Goal: Information Seeking & Learning: Learn about a topic

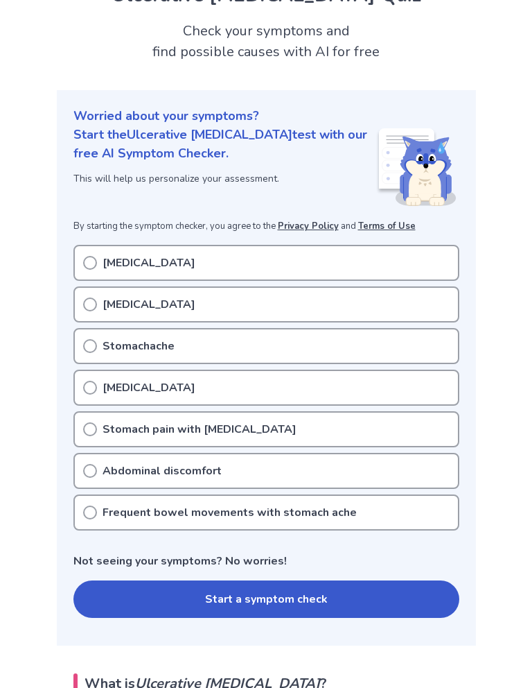
scroll to position [73, 0]
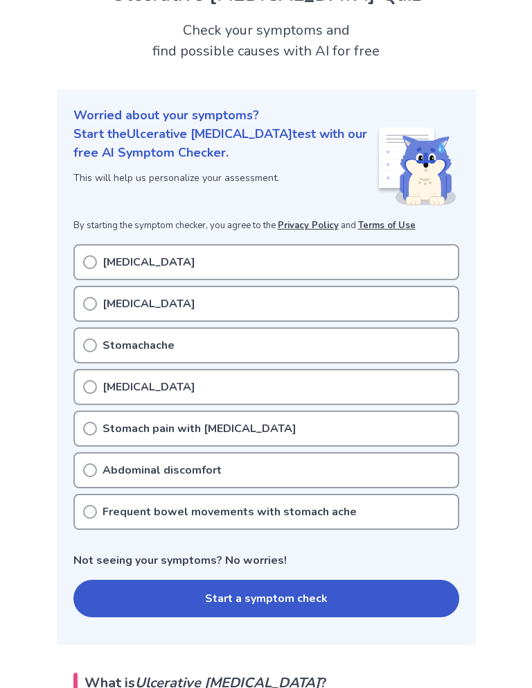
click at [96, 347] on circle at bounding box center [90, 345] width 12 height 12
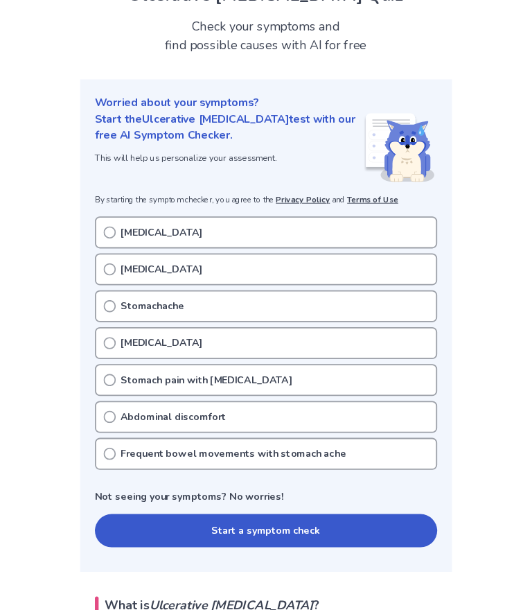
scroll to position [0, 0]
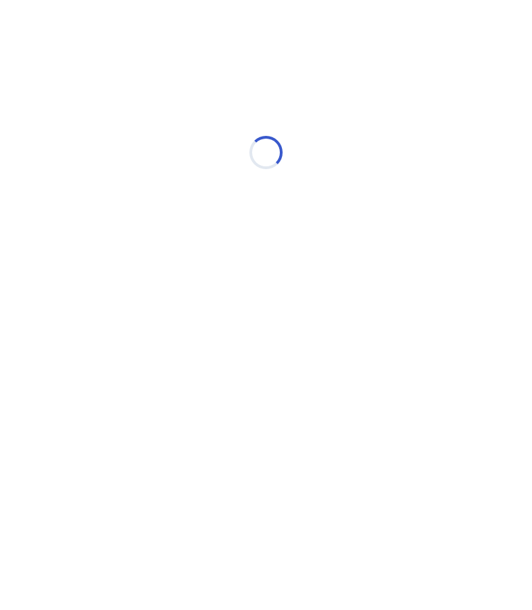
click at [101, 291] on html "Loading..." at bounding box center [266, 145] width 532 height 291
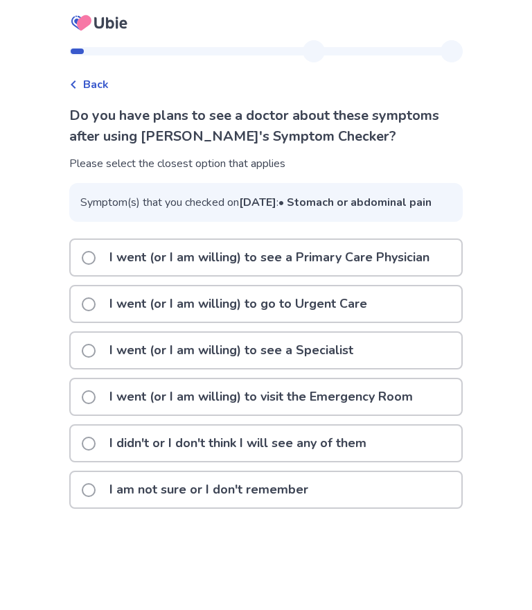
click at [105, 368] on label "I went (or I am willing) to see a Specialist" at bounding box center [222, 350] width 280 height 35
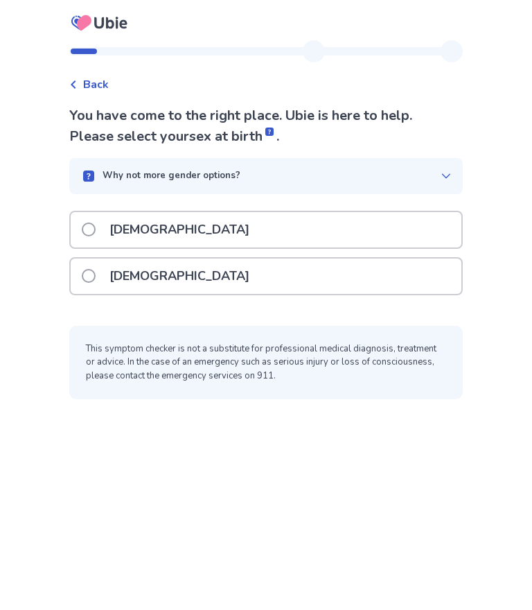
click at [96, 272] on span at bounding box center [89, 276] width 14 height 14
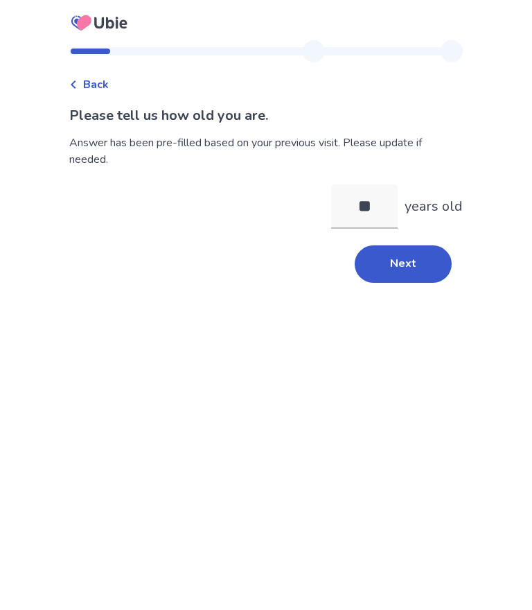
click at [411, 275] on button "Next" at bounding box center [403, 263] width 97 height 37
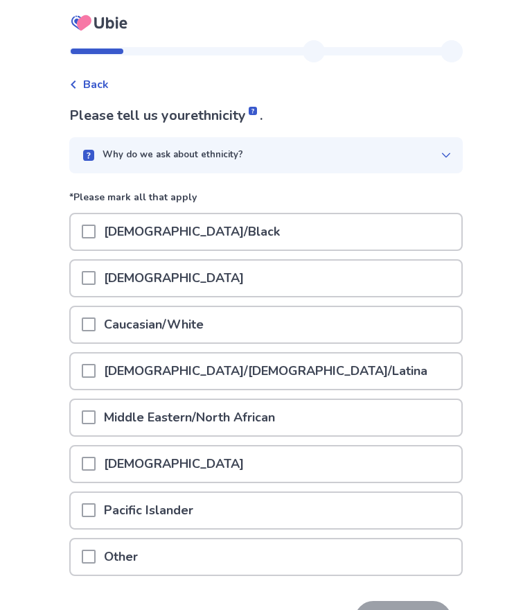
click at [96, 328] on span at bounding box center [89, 324] width 14 height 14
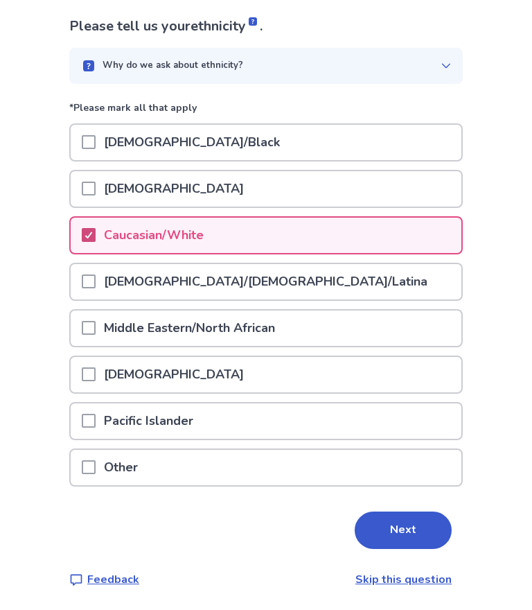
scroll to position [89, 0]
click at [399, 532] on button "Next" at bounding box center [403, 530] width 97 height 37
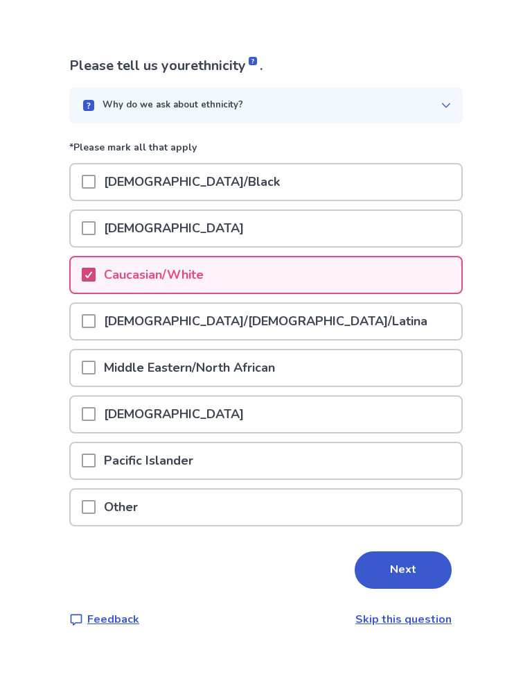
scroll to position [0, 0]
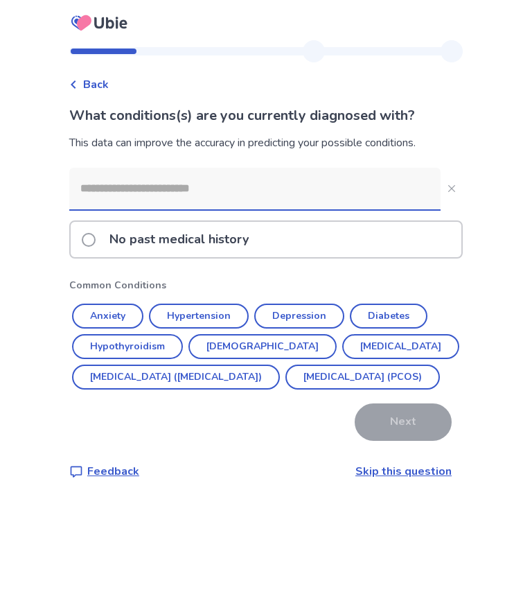
click at [245, 197] on input at bounding box center [255, 189] width 372 height 42
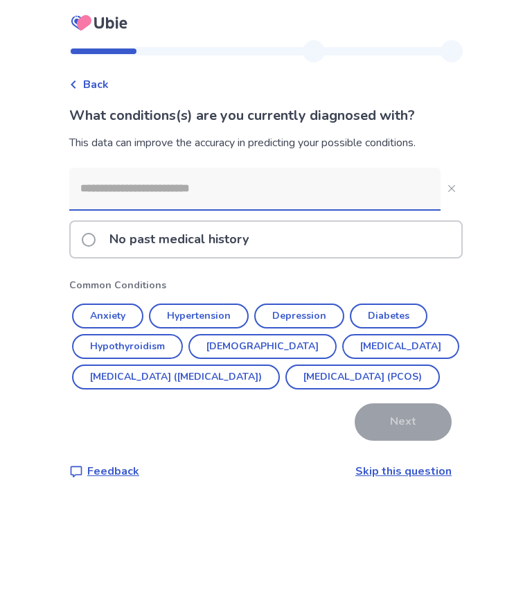
click at [507, 236] on div "Back What conditions(s) are you currently diagnosed with? This data can improve…" at bounding box center [266, 307] width 532 height 614
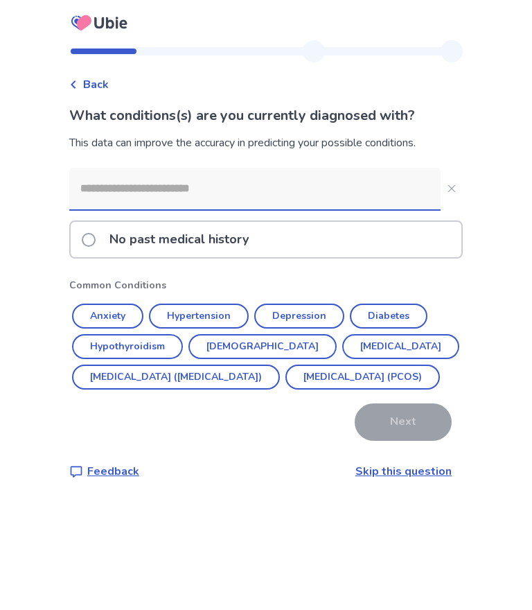
click at [125, 311] on button "Anxiety" at bounding box center [107, 316] width 71 height 25
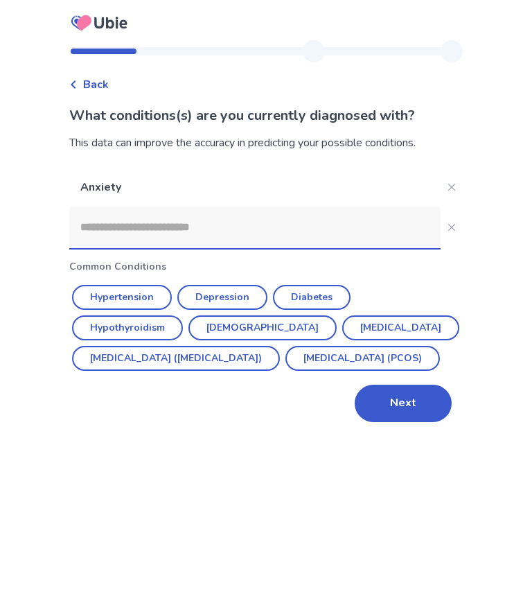
click at [146, 326] on button "Hypothyroidism" at bounding box center [127, 327] width 111 height 25
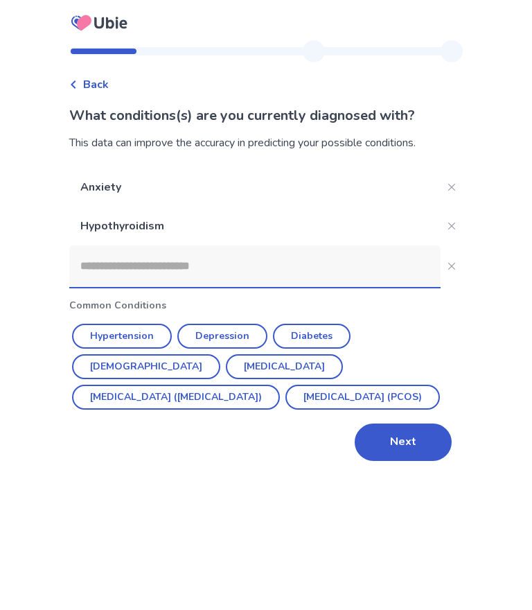
click at [140, 337] on button "Hypertension" at bounding box center [122, 336] width 100 height 25
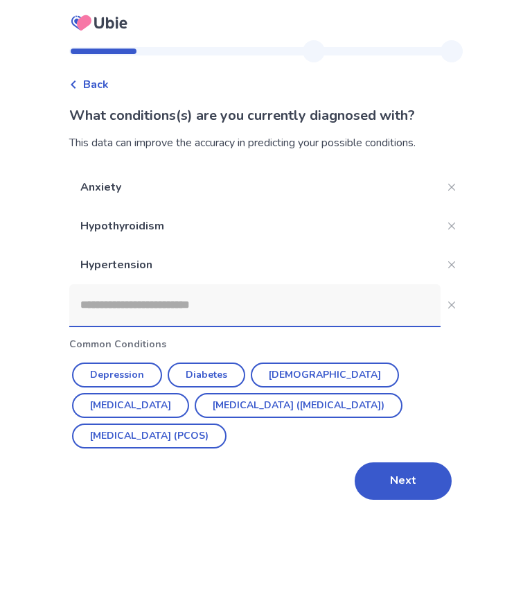
click at [403, 487] on button "Next" at bounding box center [403, 480] width 97 height 37
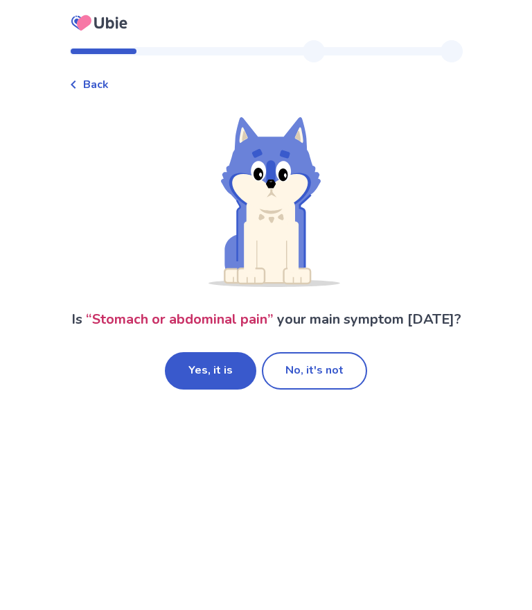
click at [326, 390] on button "No, it's not" at bounding box center [314, 370] width 105 height 37
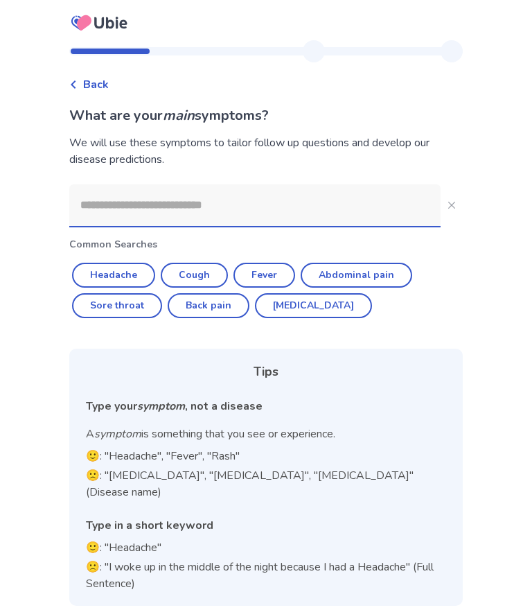
click at [302, 299] on button "[MEDICAL_DATA]" at bounding box center [313, 305] width 117 height 25
type input "********"
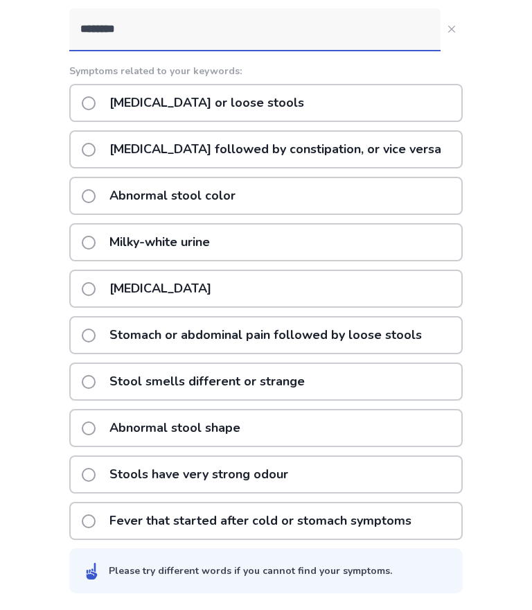
scroll to position [176, 0]
click at [95, 338] on span at bounding box center [89, 336] width 14 height 14
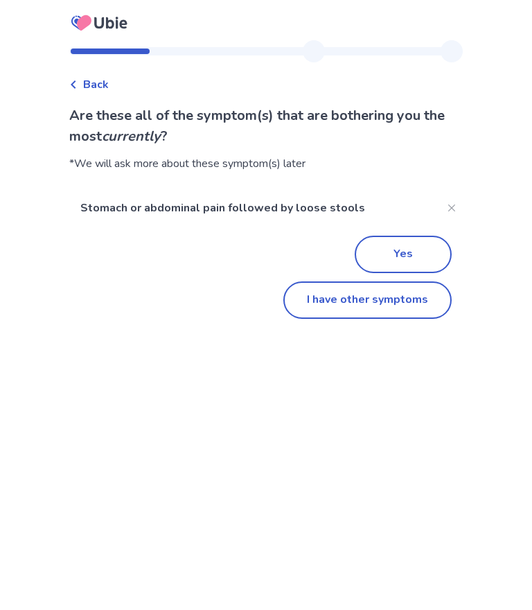
click at [386, 306] on button "I have other symptoms" at bounding box center [368, 299] width 168 height 37
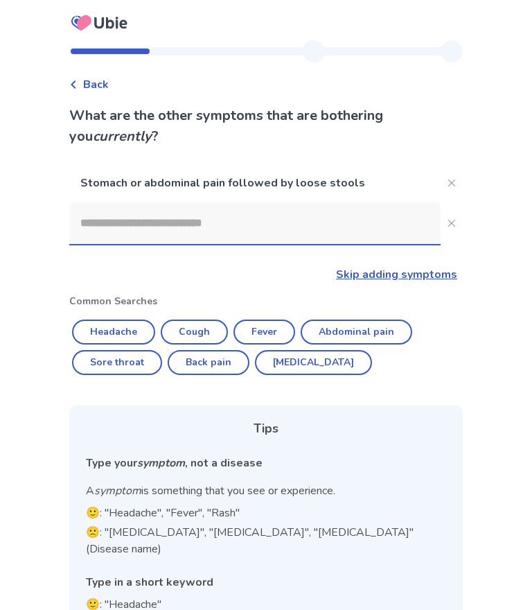
scroll to position [53, 0]
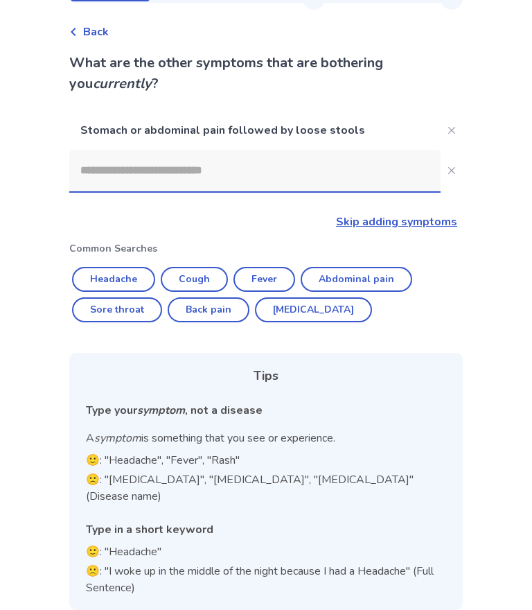
click at [214, 284] on button "Cough" at bounding box center [194, 279] width 67 height 25
type input "*****"
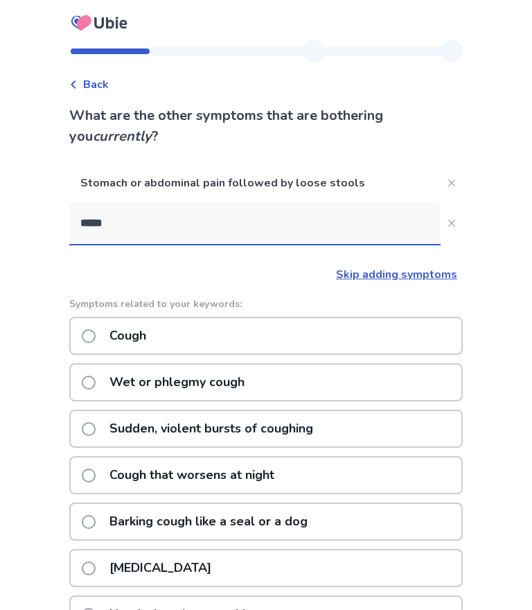
click at [94, 336] on span at bounding box center [89, 336] width 14 height 14
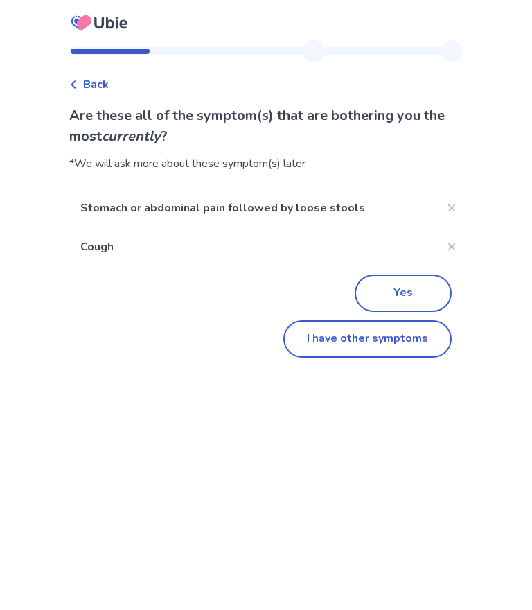
click at [380, 339] on button "I have other symptoms" at bounding box center [368, 338] width 168 height 37
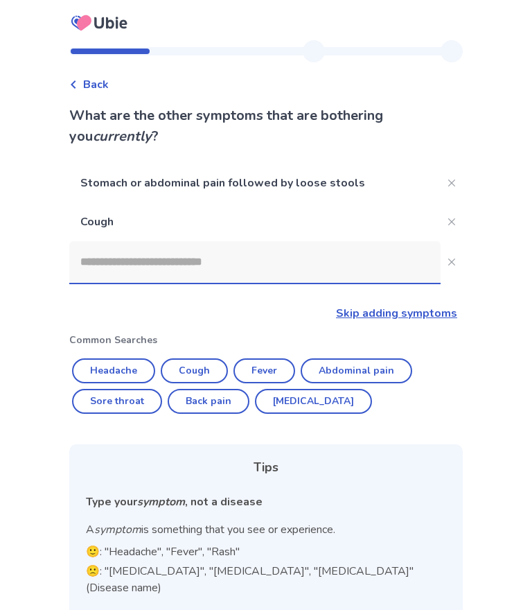
click at [369, 372] on button "Abdominal pain" at bounding box center [357, 370] width 112 height 25
type input "**********"
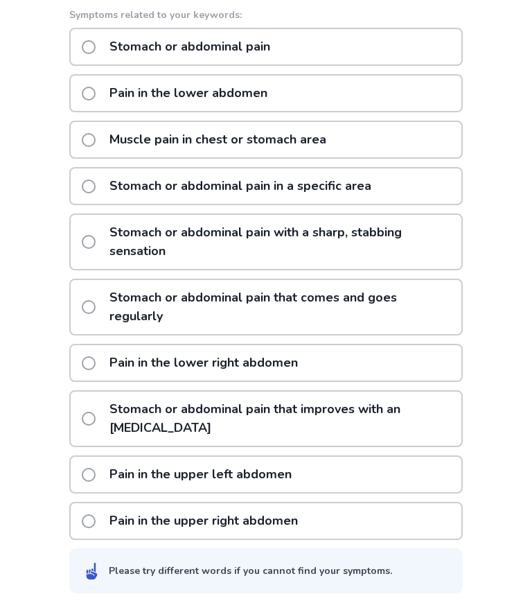
scroll to position [328, 0]
click at [92, 302] on span at bounding box center [89, 307] width 14 height 14
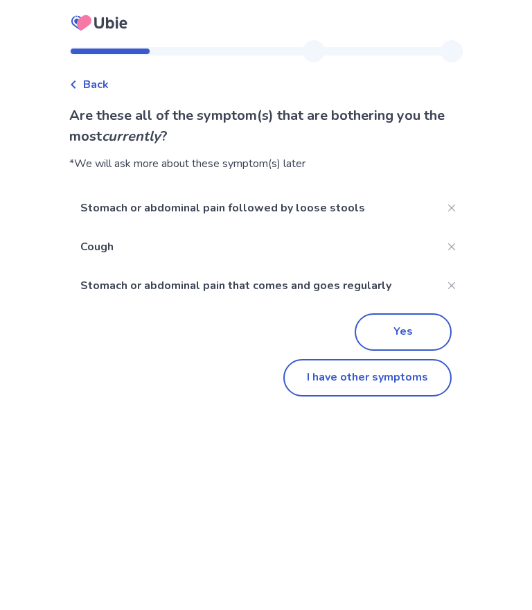
click at [408, 339] on button "Yes" at bounding box center [403, 331] width 97 height 37
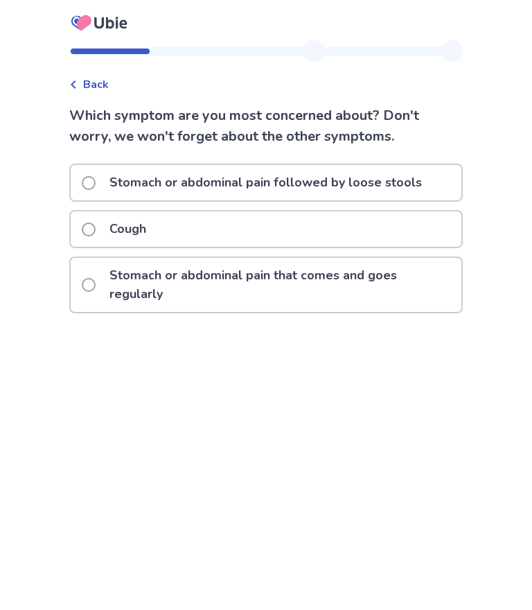
click at [96, 184] on span at bounding box center [89, 183] width 14 height 14
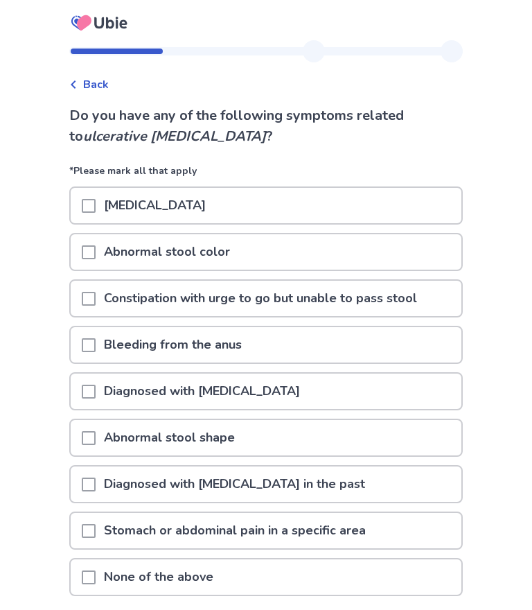
click at [96, 578] on span at bounding box center [89, 578] width 14 height 14
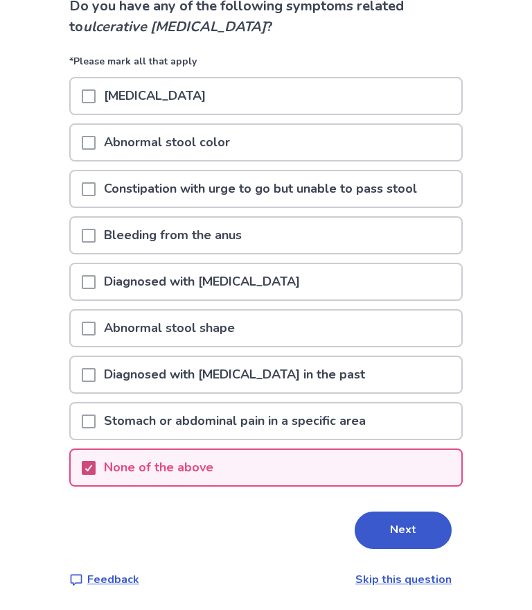
scroll to position [110, 0]
click at [411, 538] on button "Next" at bounding box center [403, 530] width 97 height 37
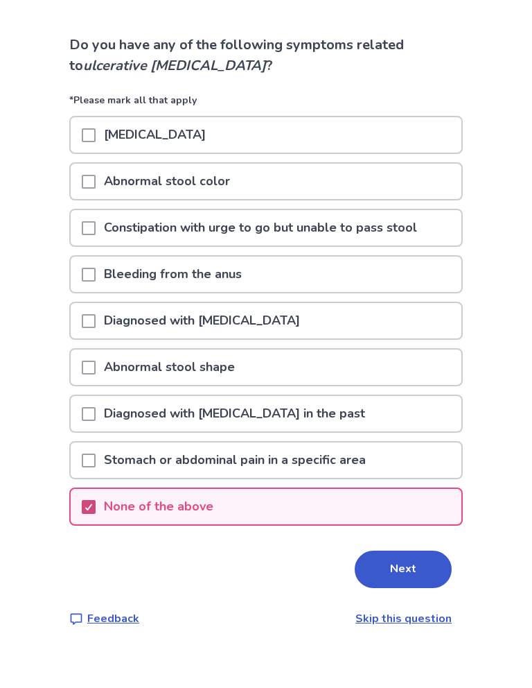
scroll to position [0, 0]
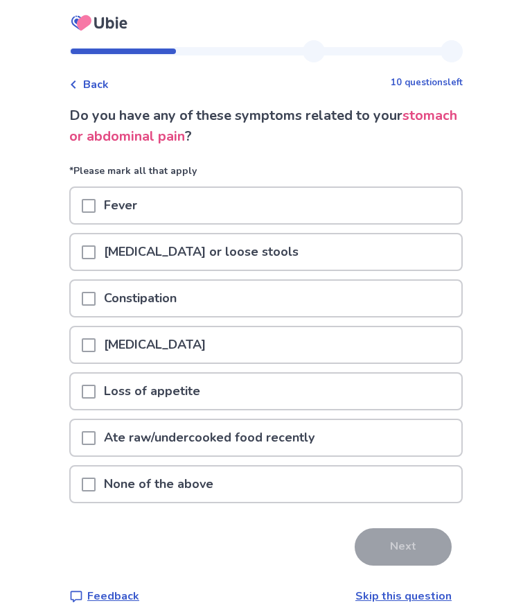
click at [96, 262] on div at bounding box center [89, 251] width 14 height 35
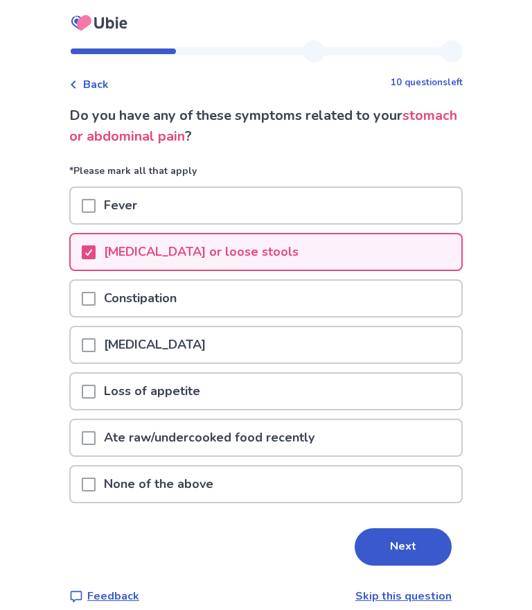
click at [405, 548] on button "Next" at bounding box center [403, 546] width 97 height 37
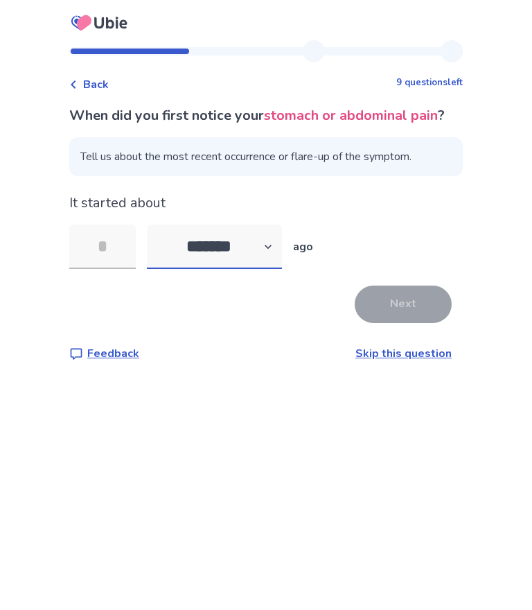
click at [275, 269] on select "******* ****** ******* ******** *******" at bounding box center [214, 247] width 135 height 44
select select "*"
click at [120, 262] on input "tel" at bounding box center [102, 247] width 67 height 44
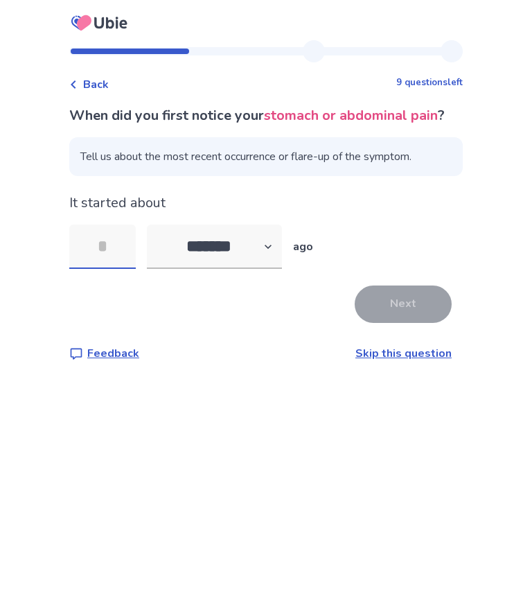
type input "*"
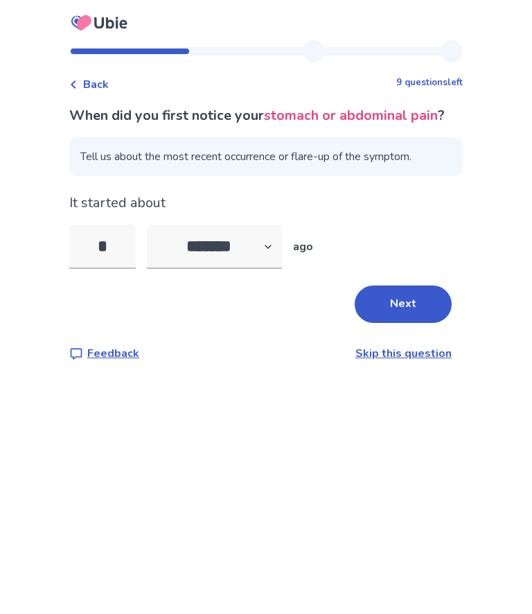
click at [411, 323] on button "Next" at bounding box center [403, 304] width 97 height 37
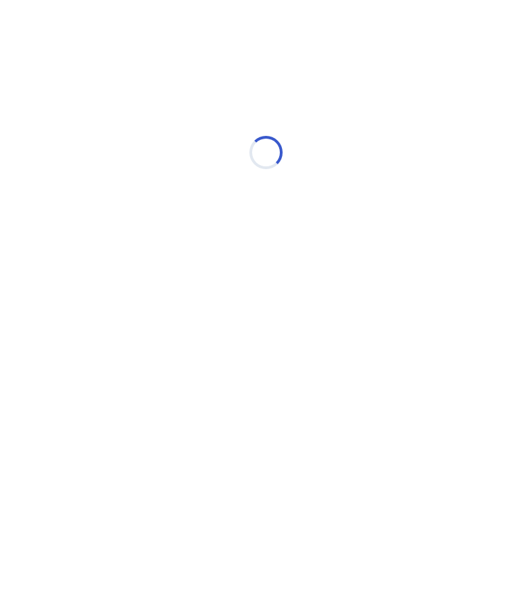
select select "*"
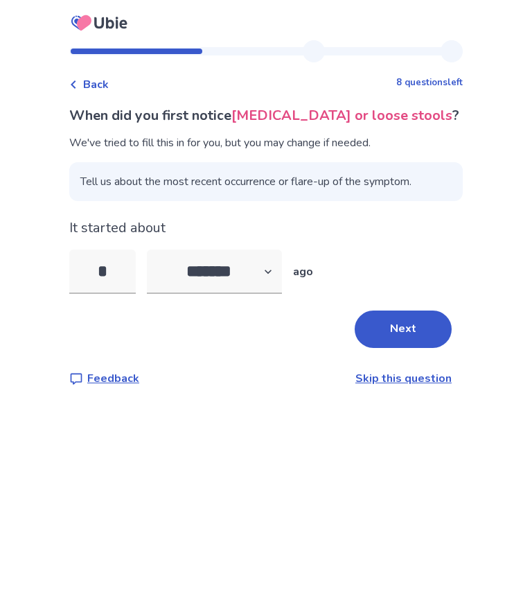
click at [408, 332] on button "Next" at bounding box center [403, 329] width 97 height 37
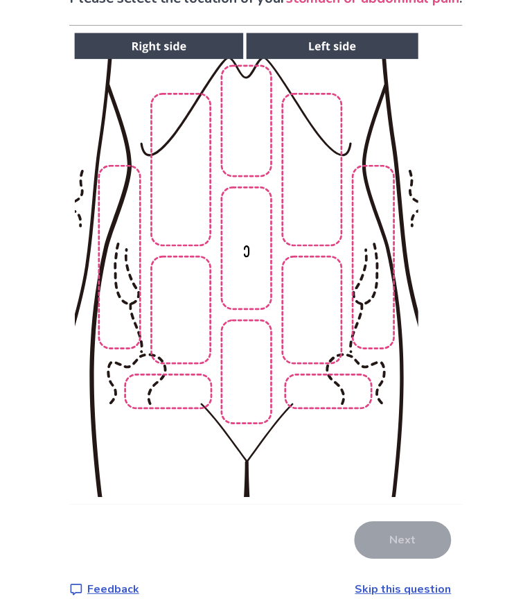
scroll to position [112, 0]
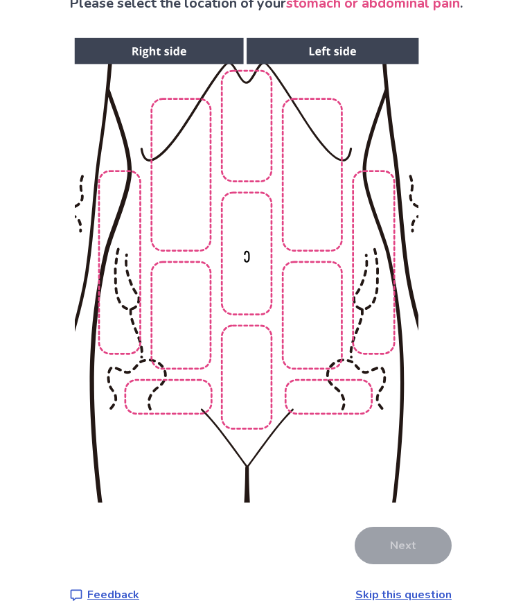
click at [184, 398] on img at bounding box center [246, 271] width 708 height 480
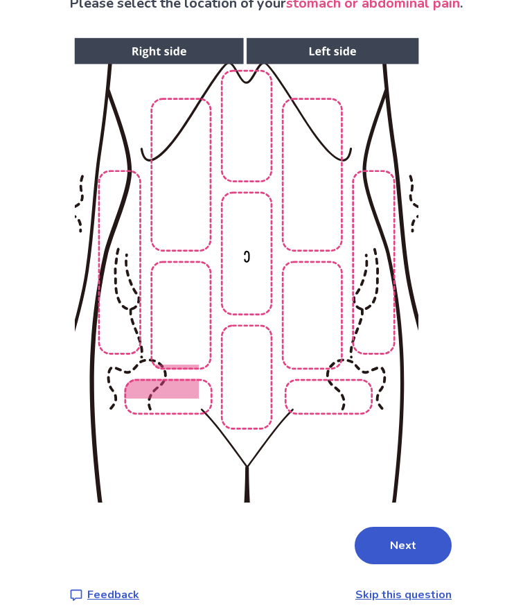
click at [344, 408] on img at bounding box center [246, 271] width 708 height 480
click at [254, 385] on img at bounding box center [246, 271] width 708 height 480
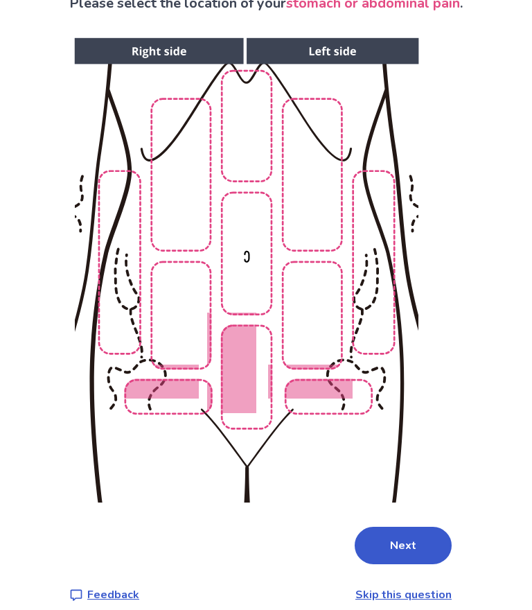
click at [188, 340] on img at bounding box center [246, 271] width 708 height 480
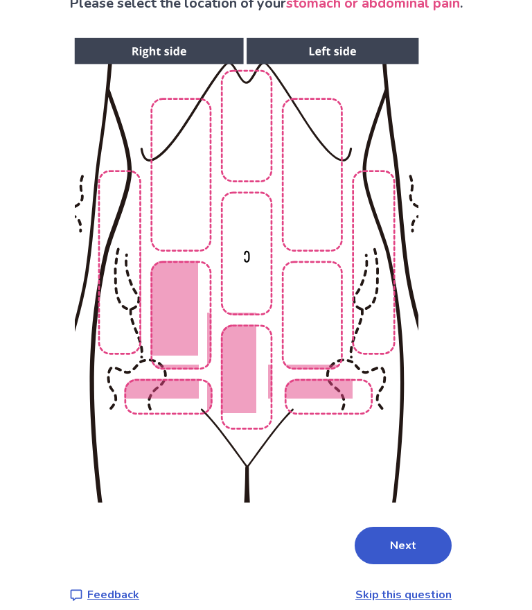
click at [342, 327] on img at bounding box center [246, 271] width 708 height 480
click at [412, 548] on button "Next" at bounding box center [403, 545] width 97 height 37
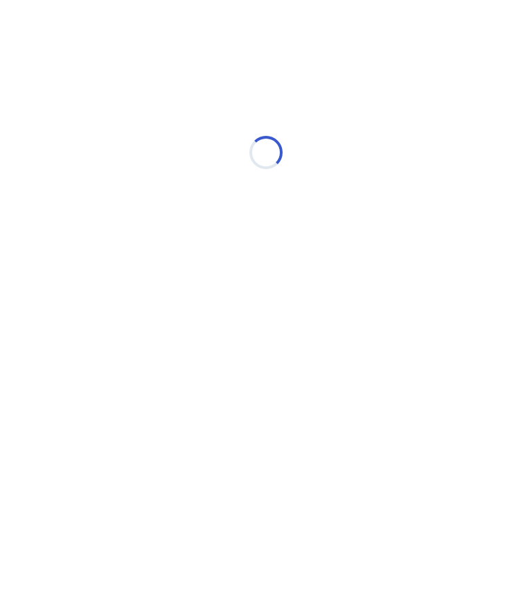
scroll to position [0, 0]
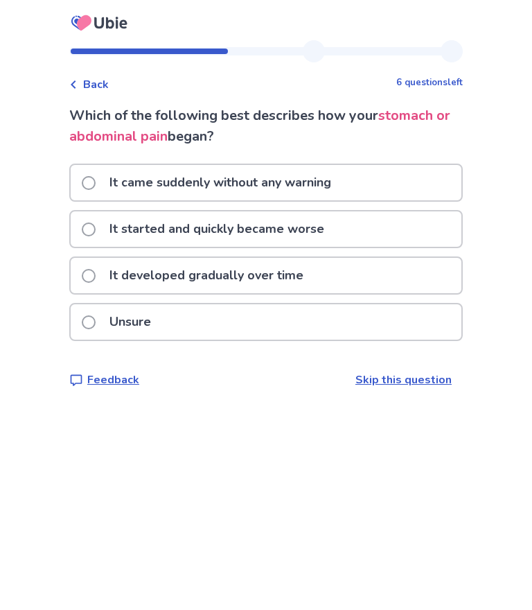
click at [87, 85] on div "Back" at bounding box center [89, 84] width 40 height 17
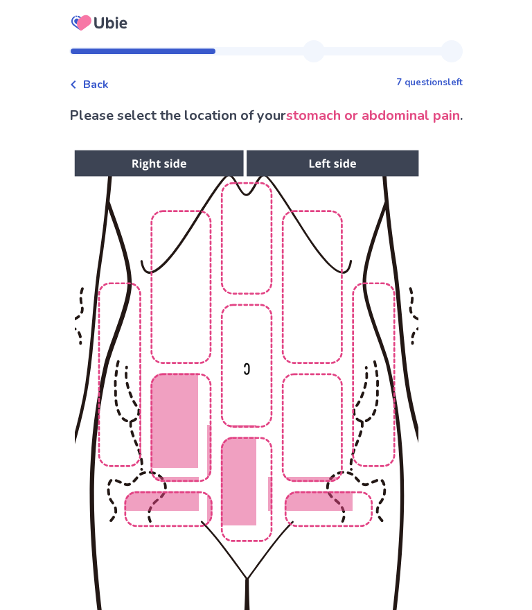
click at [327, 450] on img at bounding box center [246, 383] width 708 height 480
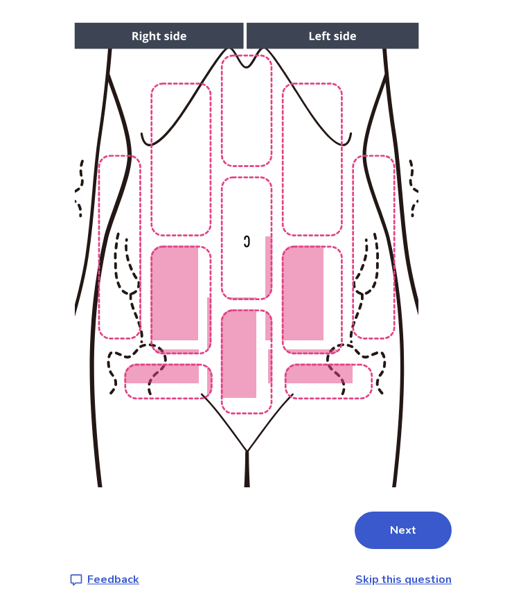
scroll to position [128, 0]
click at [407, 535] on button "Next" at bounding box center [403, 530] width 97 height 37
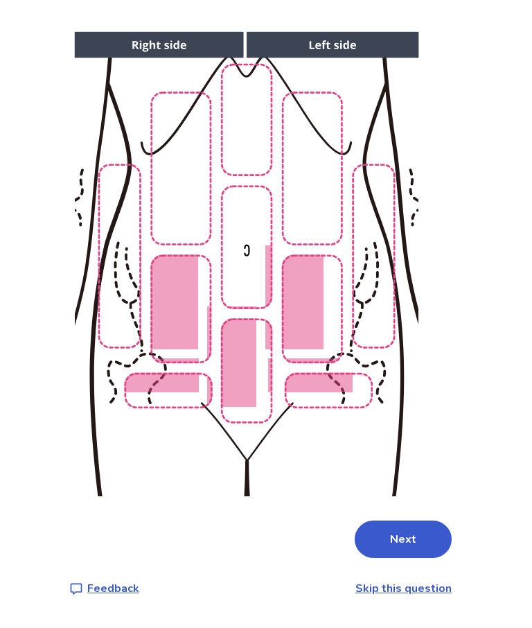
scroll to position [0, 0]
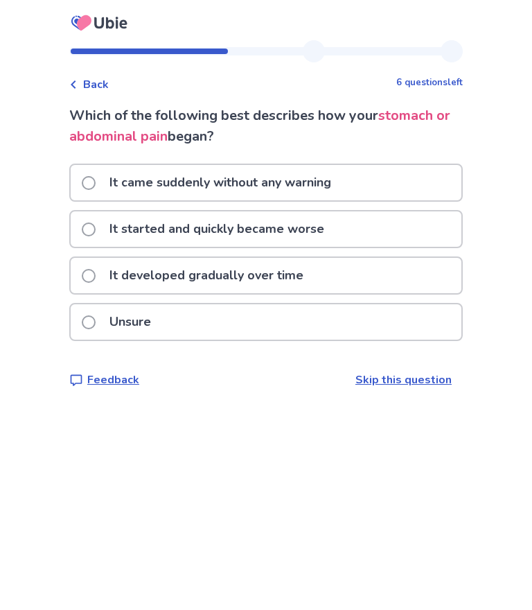
click at [395, 385] on link "Skip this question" at bounding box center [404, 379] width 96 height 15
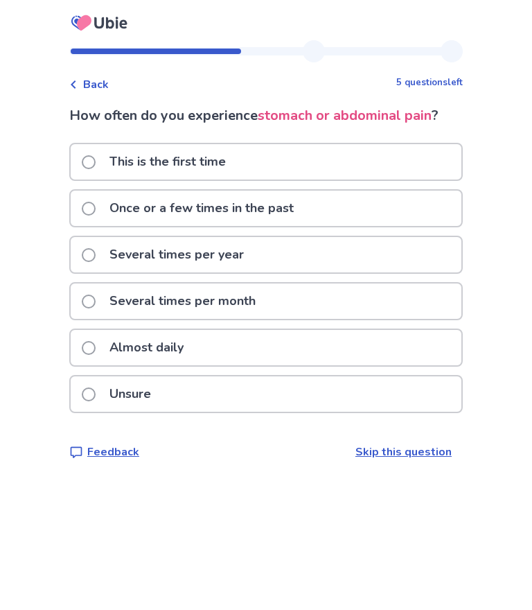
click at [96, 347] on span at bounding box center [89, 348] width 14 height 14
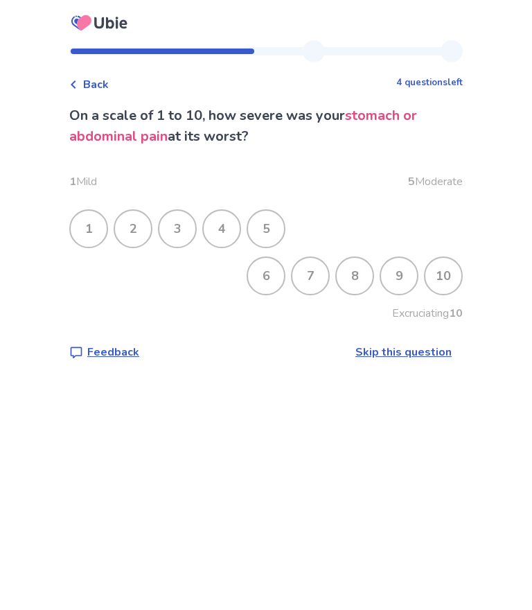
click at [439, 284] on div "10" at bounding box center [444, 276] width 36 height 36
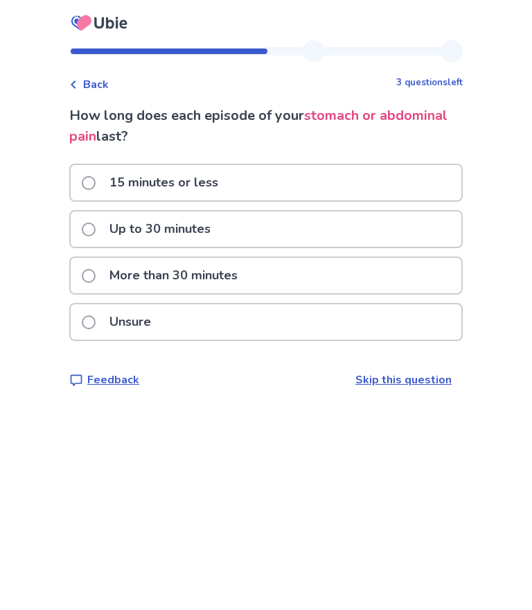
click at [105, 177] on label "15 minutes or less" at bounding box center [154, 182] width 145 height 35
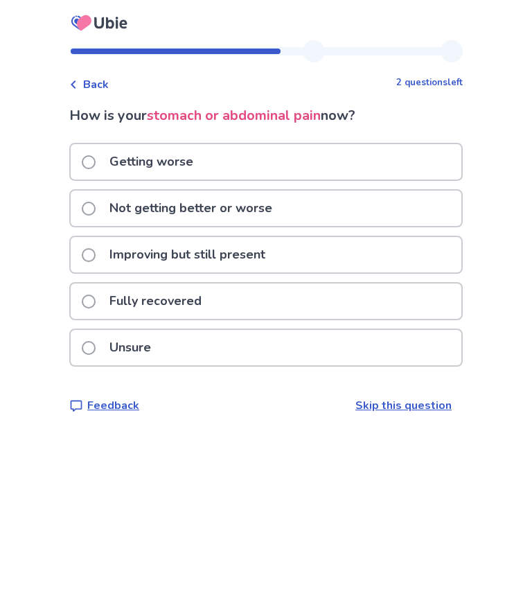
click at [210, 298] on p "Fully recovered" at bounding box center [155, 301] width 109 height 35
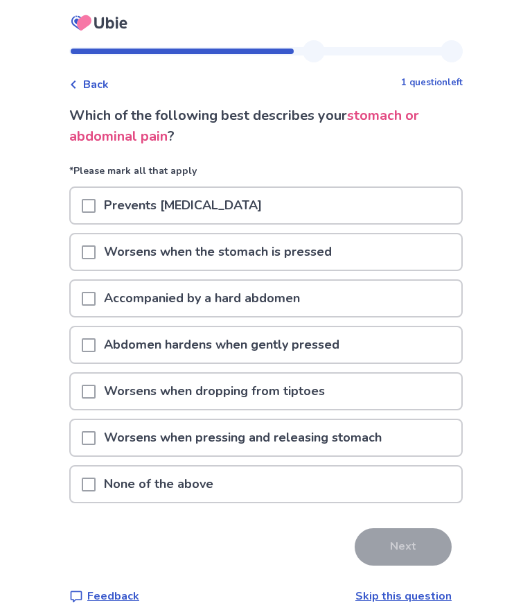
click at [96, 489] on span at bounding box center [89, 485] width 14 height 14
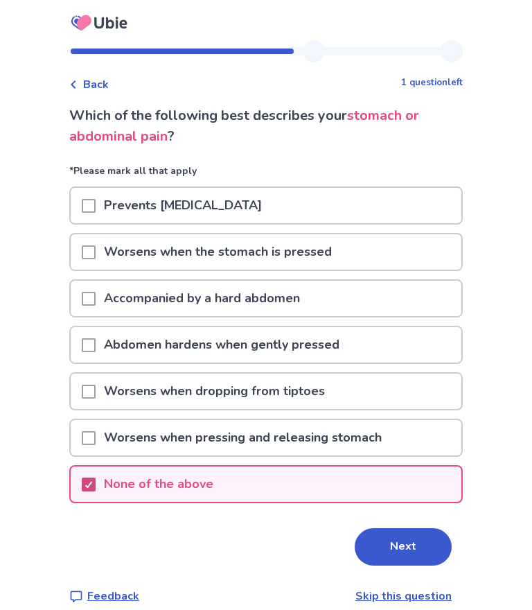
click at [415, 558] on button "Next" at bounding box center [403, 546] width 97 height 37
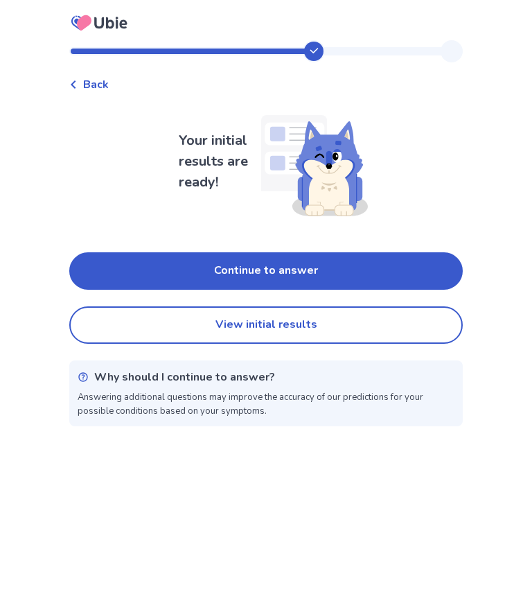
click at [274, 271] on button "Continue to answer" at bounding box center [266, 270] width 394 height 37
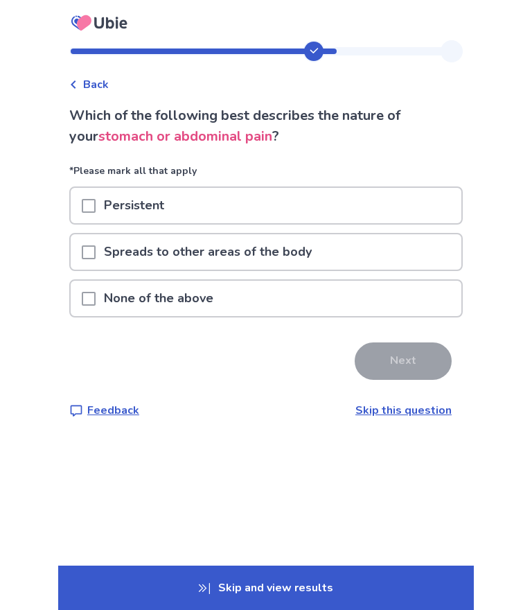
click at [92, 297] on span at bounding box center [89, 299] width 14 height 14
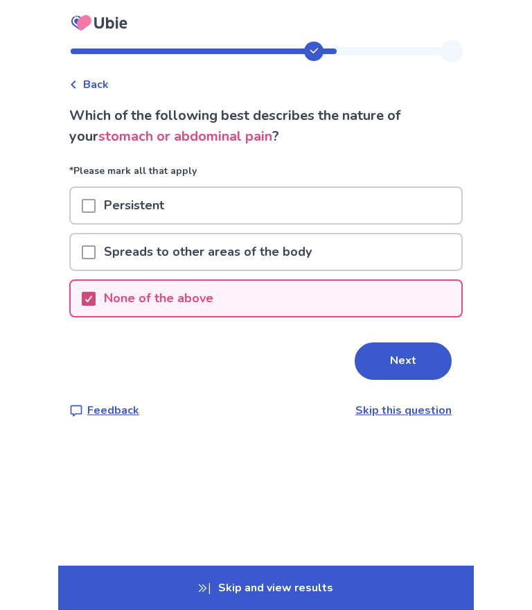
click at [410, 375] on button "Next" at bounding box center [403, 360] width 97 height 37
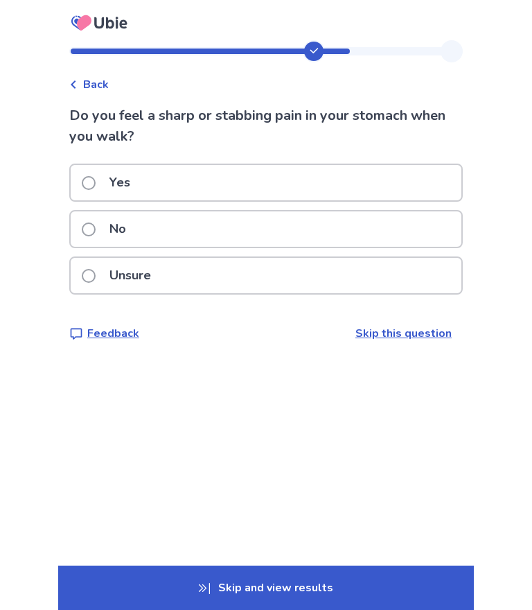
click at [96, 229] on span at bounding box center [89, 230] width 14 height 14
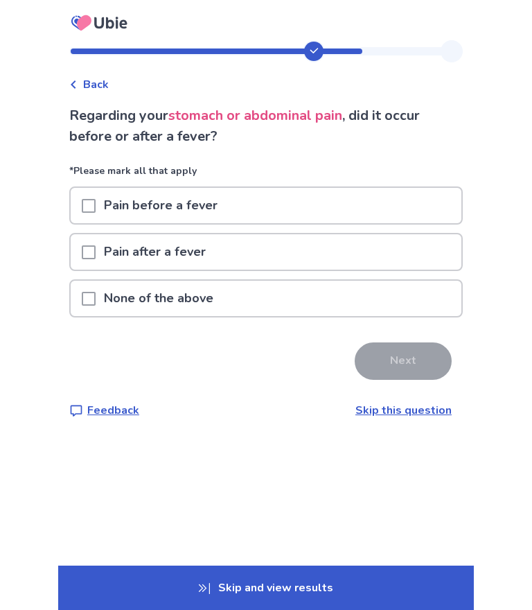
click at [96, 301] on span at bounding box center [89, 299] width 14 height 14
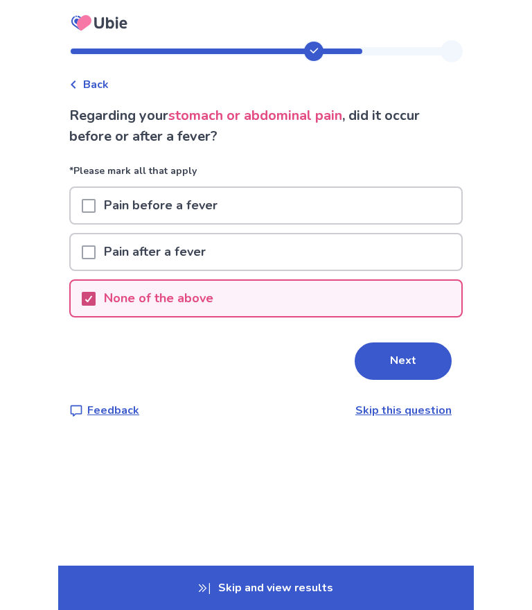
click at [410, 365] on button "Next" at bounding box center [403, 360] width 97 height 37
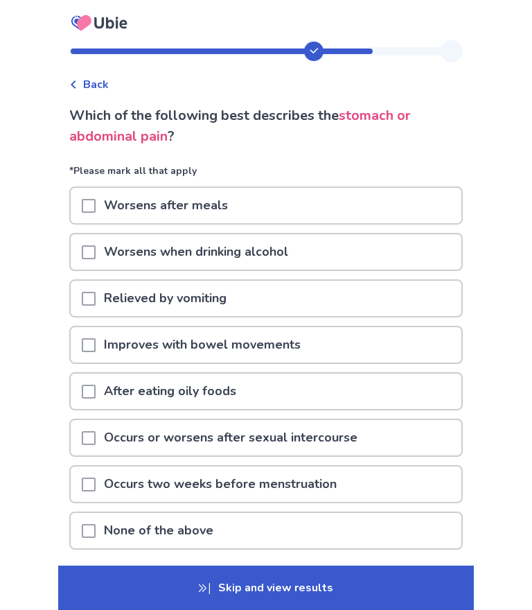
click at [96, 204] on span at bounding box center [89, 206] width 14 height 14
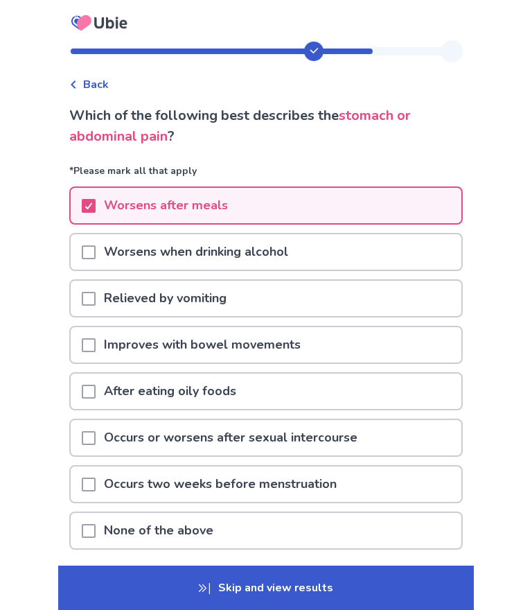
click at [96, 343] on span at bounding box center [89, 345] width 14 height 14
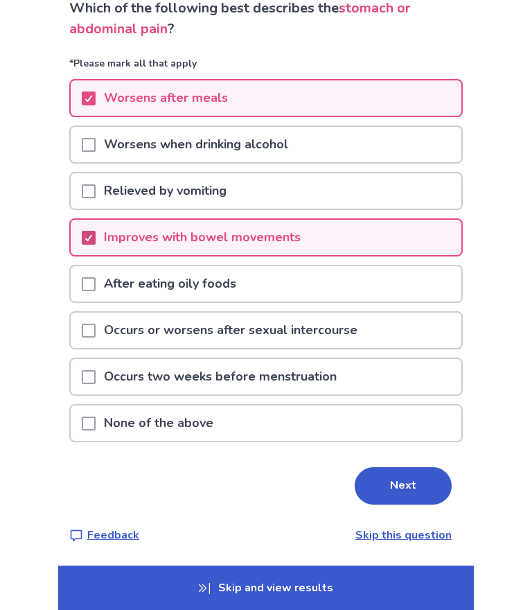
scroll to position [107, 0]
click at [408, 490] on button "Next" at bounding box center [403, 485] width 97 height 37
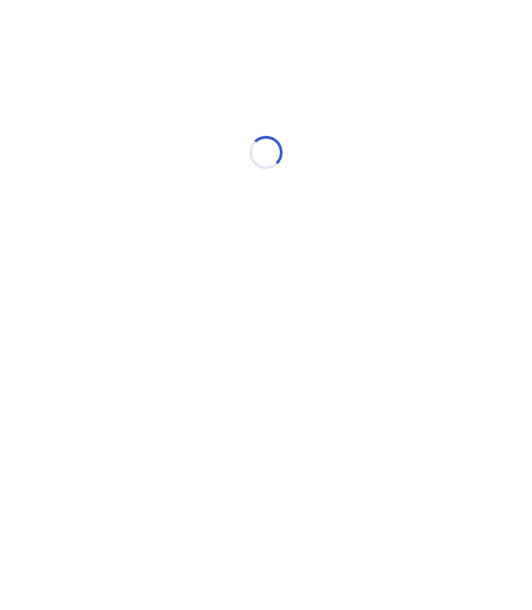
scroll to position [0, 0]
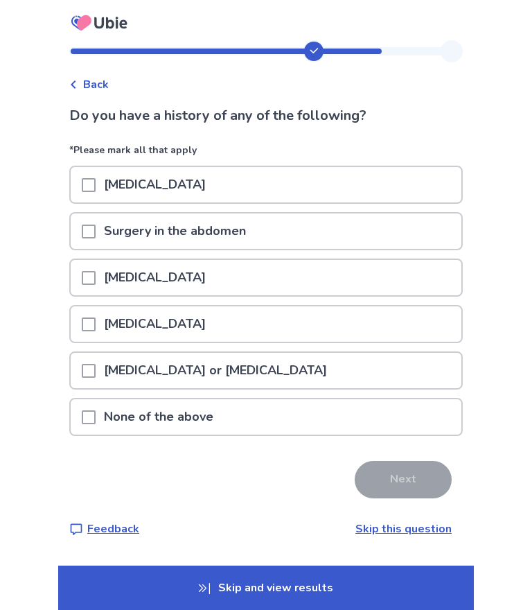
click at [96, 364] on span at bounding box center [89, 371] width 14 height 14
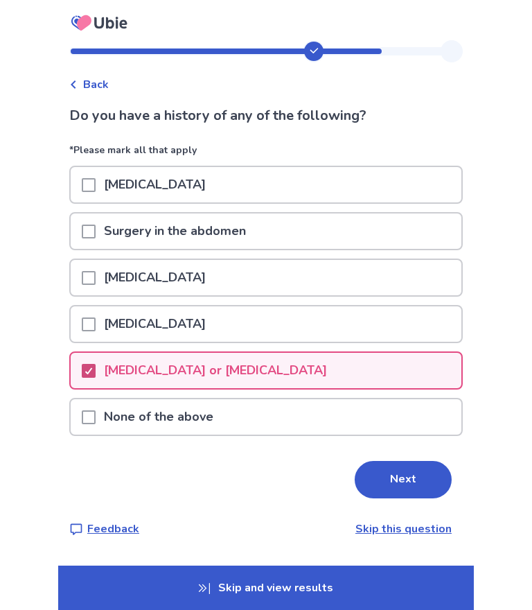
click at [406, 485] on button "Next" at bounding box center [403, 479] width 97 height 37
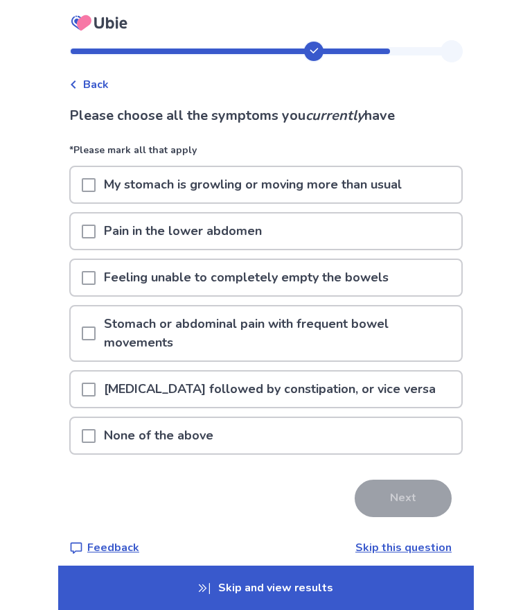
click at [96, 330] on span at bounding box center [89, 333] width 14 height 14
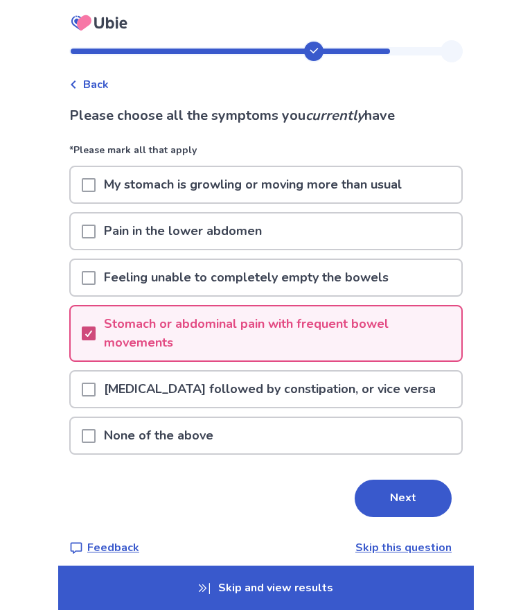
click at [412, 505] on button "Next" at bounding box center [403, 498] width 97 height 37
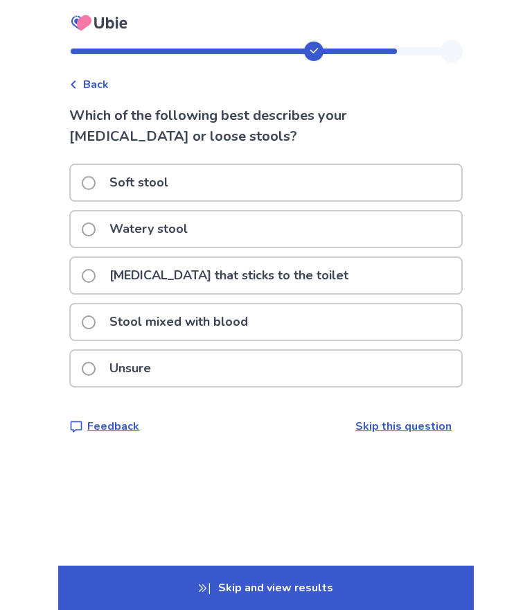
click at [96, 229] on span at bounding box center [89, 230] width 14 height 14
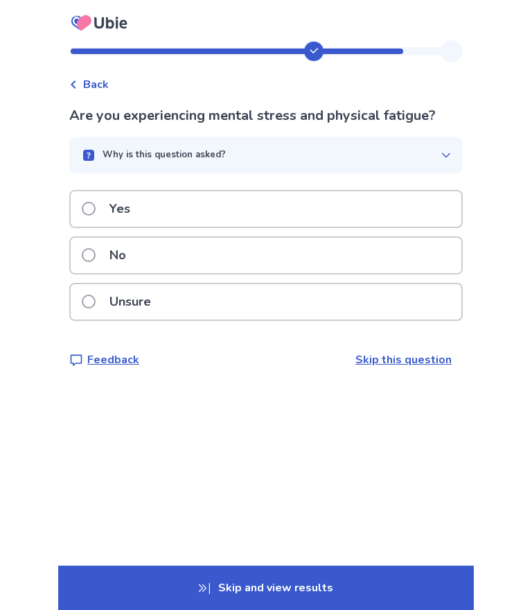
click at [106, 258] on label "No" at bounding box center [108, 255] width 53 height 35
click at [96, 249] on span at bounding box center [89, 255] width 14 height 14
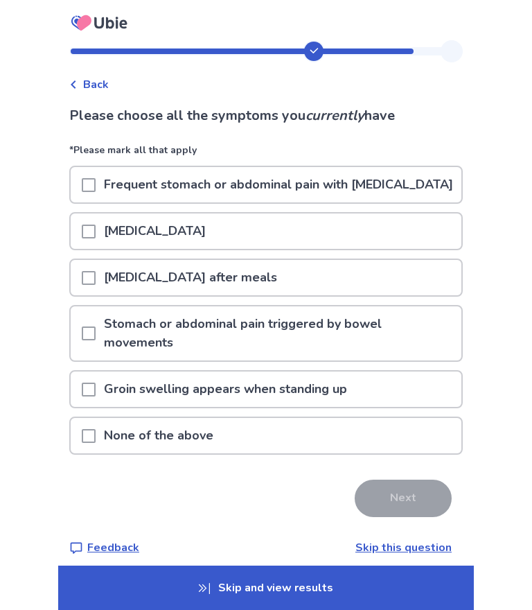
click at [96, 238] on span at bounding box center [89, 232] width 14 height 14
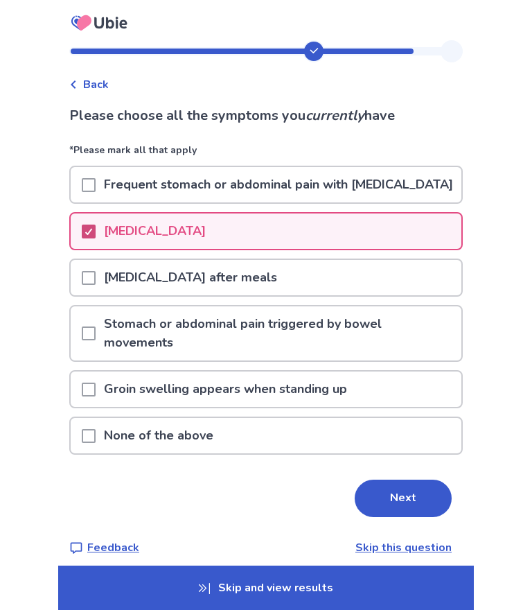
click at [96, 285] on span at bounding box center [89, 278] width 14 height 14
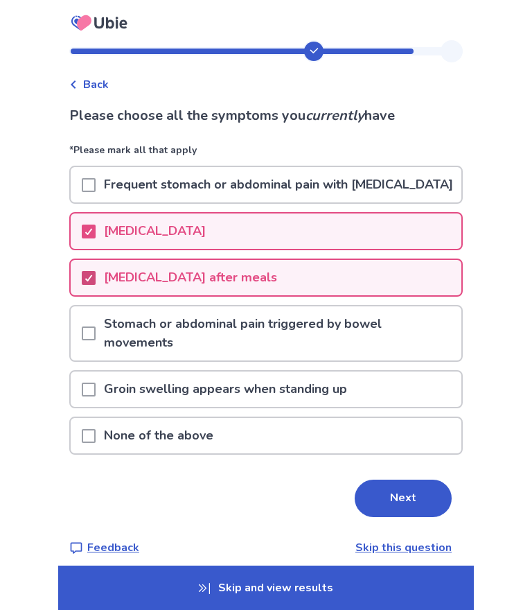
click at [96, 192] on span at bounding box center [89, 185] width 14 height 14
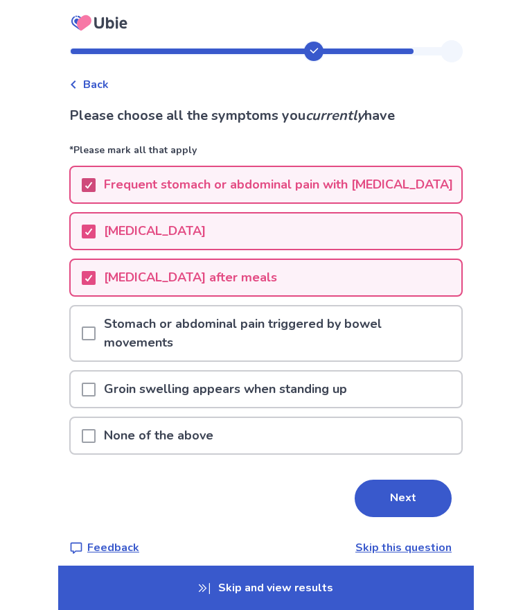
click at [417, 517] on button "Next" at bounding box center [403, 498] width 97 height 37
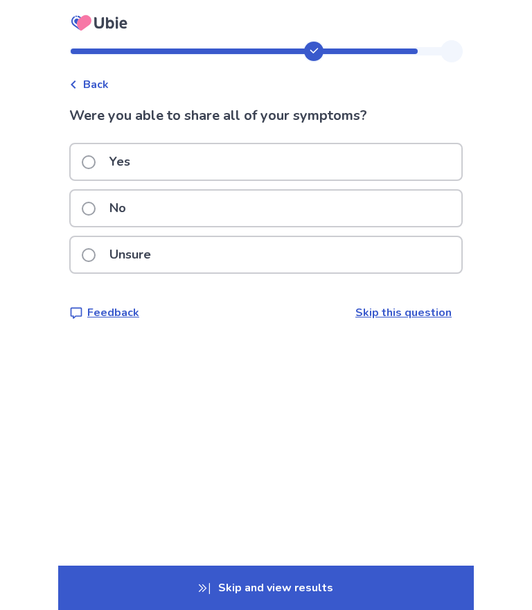
click at [96, 157] on span at bounding box center [89, 162] width 14 height 14
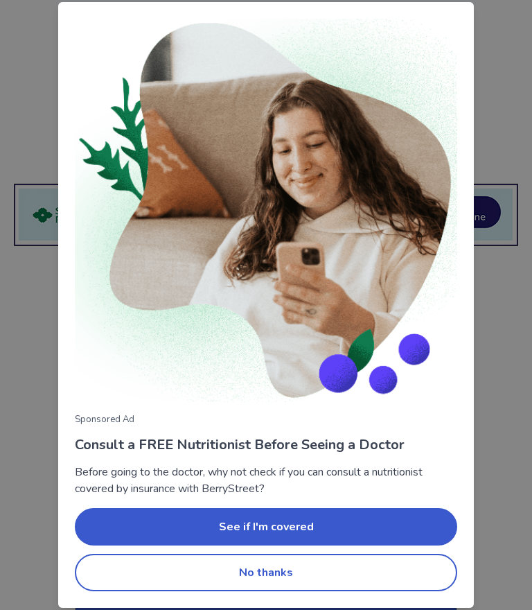
click at [277, 571] on button "No thanks" at bounding box center [266, 572] width 383 height 37
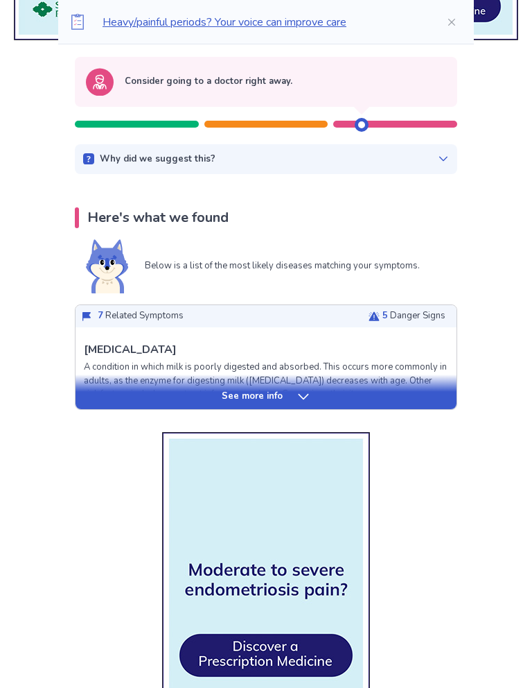
scroll to position [218, 0]
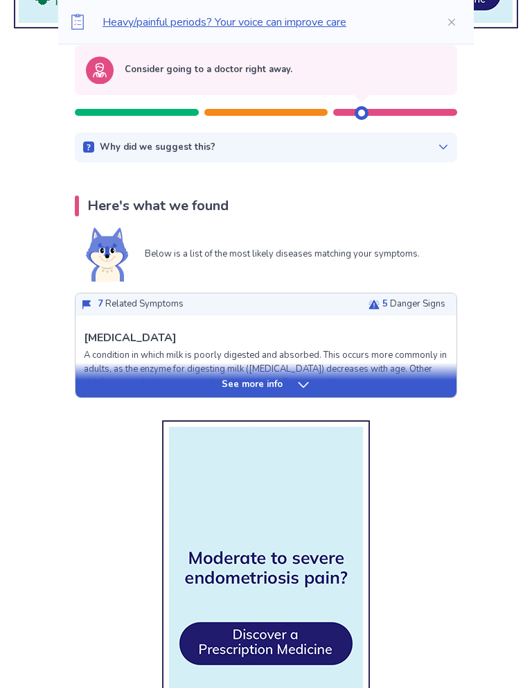
click at [308, 385] on icon at bounding box center [304, 385] width 14 height 14
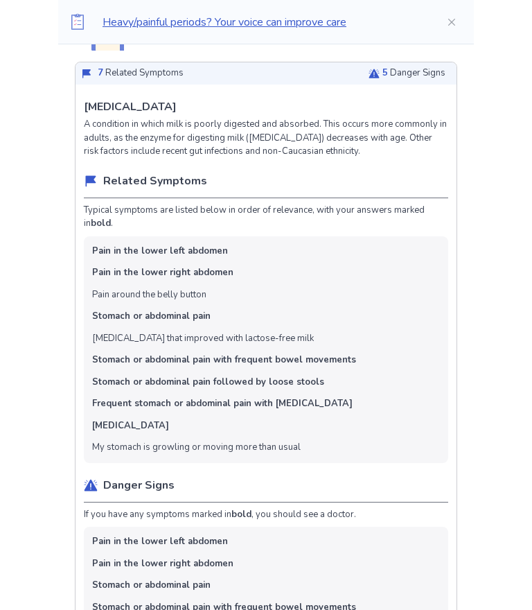
scroll to position [422, 0]
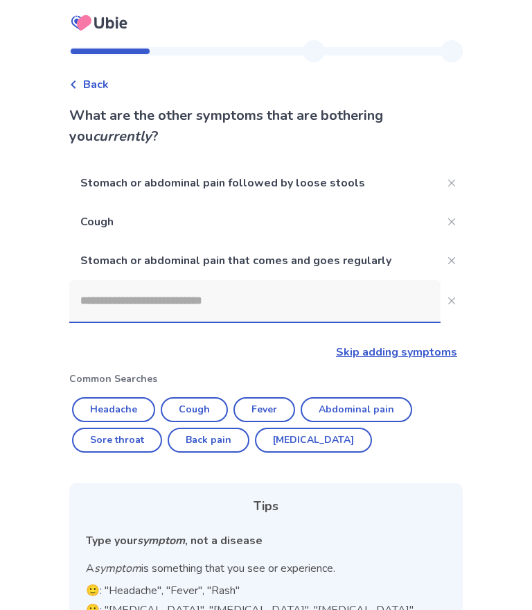
scroll to position [130, 0]
